Goal: Information Seeking & Learning: Learn about a topic

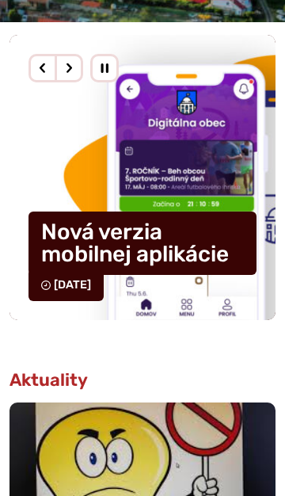
scroll to position [480, 0]
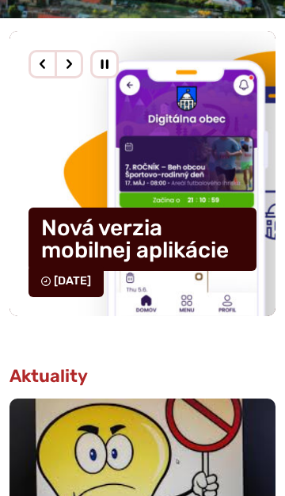
click at [41, 75] on div "Predošlý slajd" at bounding box center [43, 64] width 29 height 29
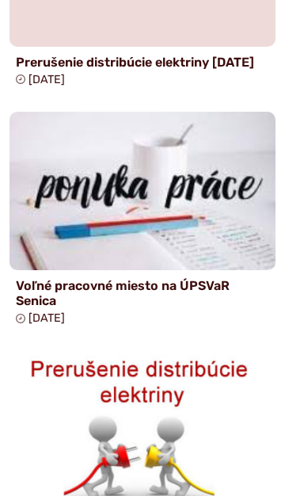
scroll to position [1921, 0]
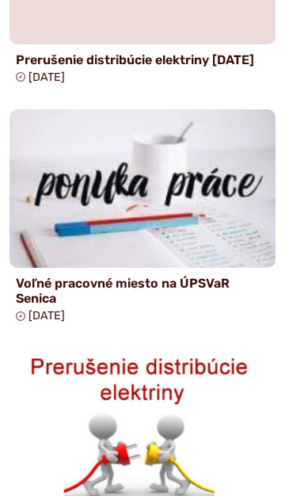
click at [45, 301] on h4 "Voľné pracovné miesto na ÚPSVaR Senica" at bounding box center [143, 291] width 254 height 30
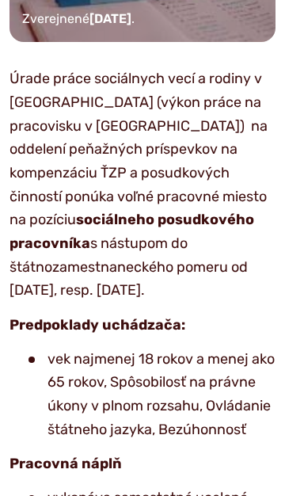
scroll to position [266, 0]
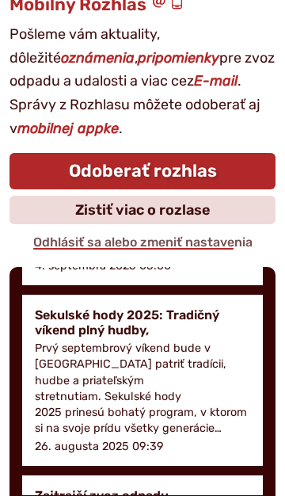
scroll to position [1758, 0]
